Goal: Complete application form

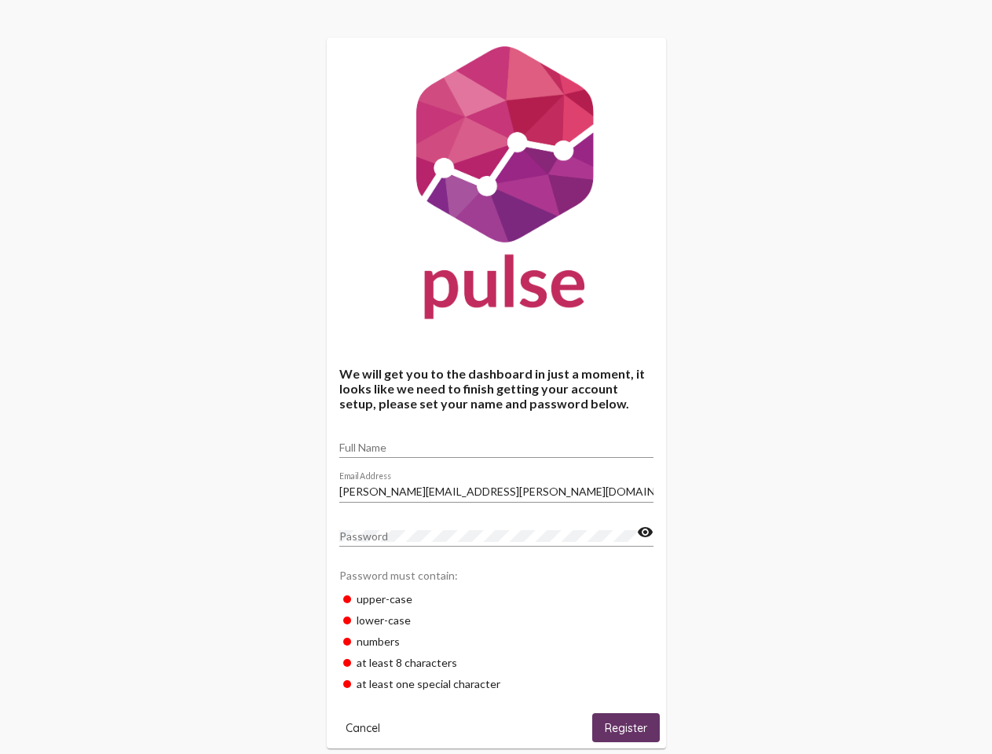
click at [497, 442] on input "Full Name" at bounding box center [496, 448] width 314 height 13
click at [497, 487] on input "[PERSON_NAME][EMAIL_ADDRESS][PERSON_NAME][DOMAIN_NAME]" at bounding box center [496, 492] width 314 height 13
click at [645, 533] on mat-icon "visibility" at bounding box center [645, 532] width 16 height 19
click at [363, 728] on span "Cancel" at bounding box center [363, 728] width 35 height 14
click at [626, 728] on span "Register" at bounding box center [626, 728] width 42 height 14
